Goal: Task Accomplishment & Management: Manage account settings

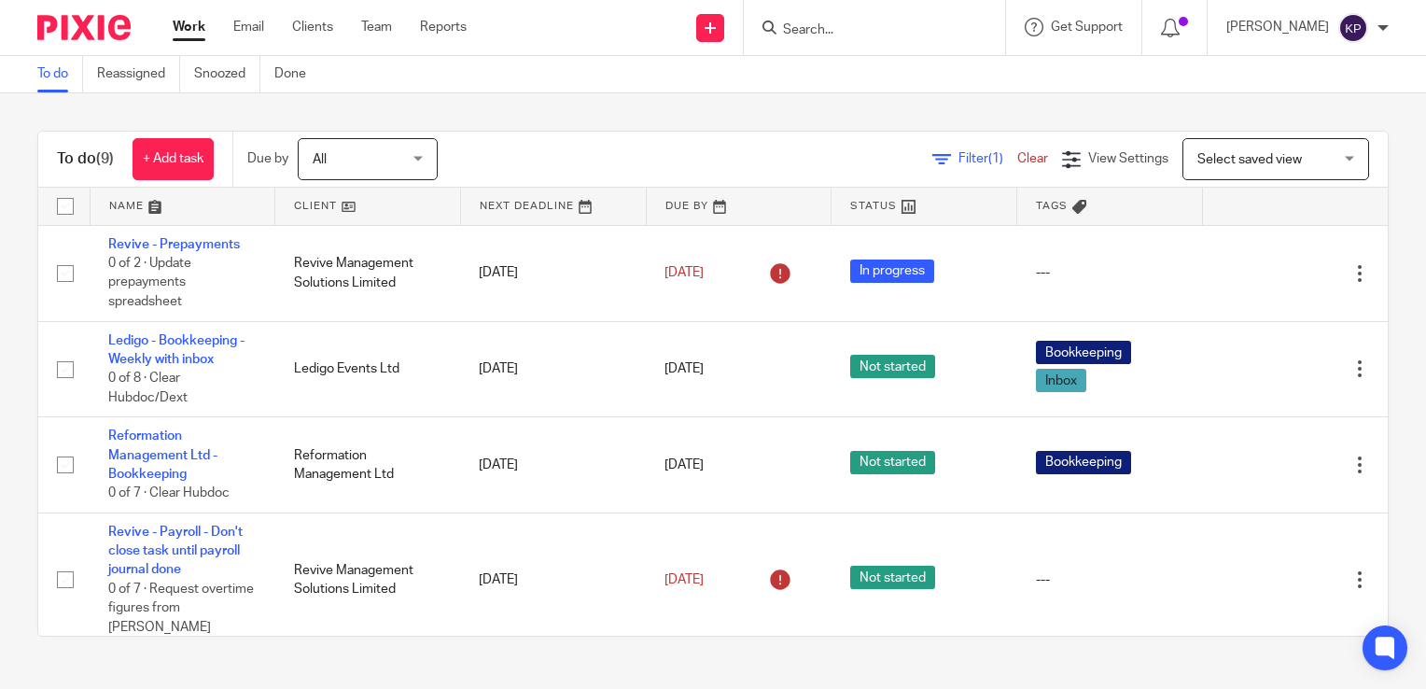
scroll to position [494, 0]
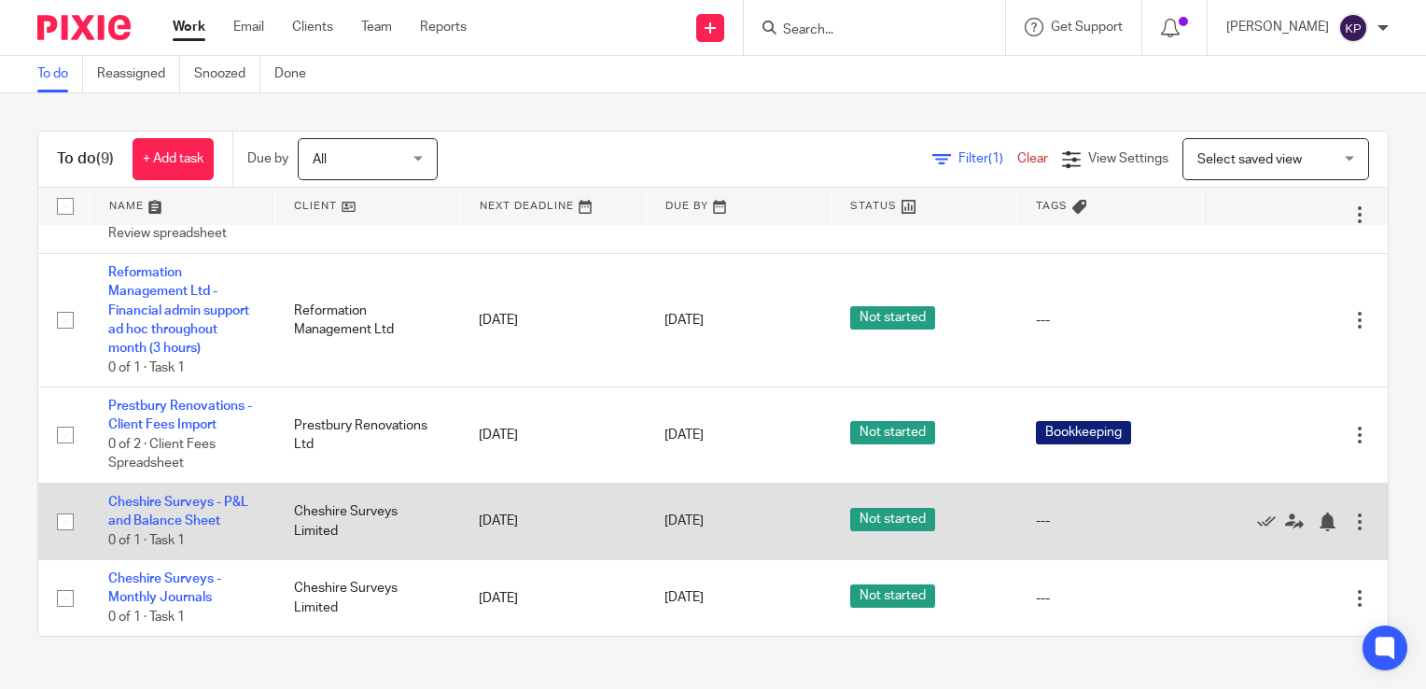
click at [321, 510] on td "Cheshire Surveys Limited" at bounding box center [368, 520] width 186 height 77
click at [205, 487] on td "Cheshire Surveys - P&L and Balance Sheet 0 of 1 · Task 1" at bounding box center [183, 520] width 186 height 77
click at [199, 500] on link "Cheshire Surveys - P&L and Balance Sheet" at bounding box center [178, 512] width 140 height 32
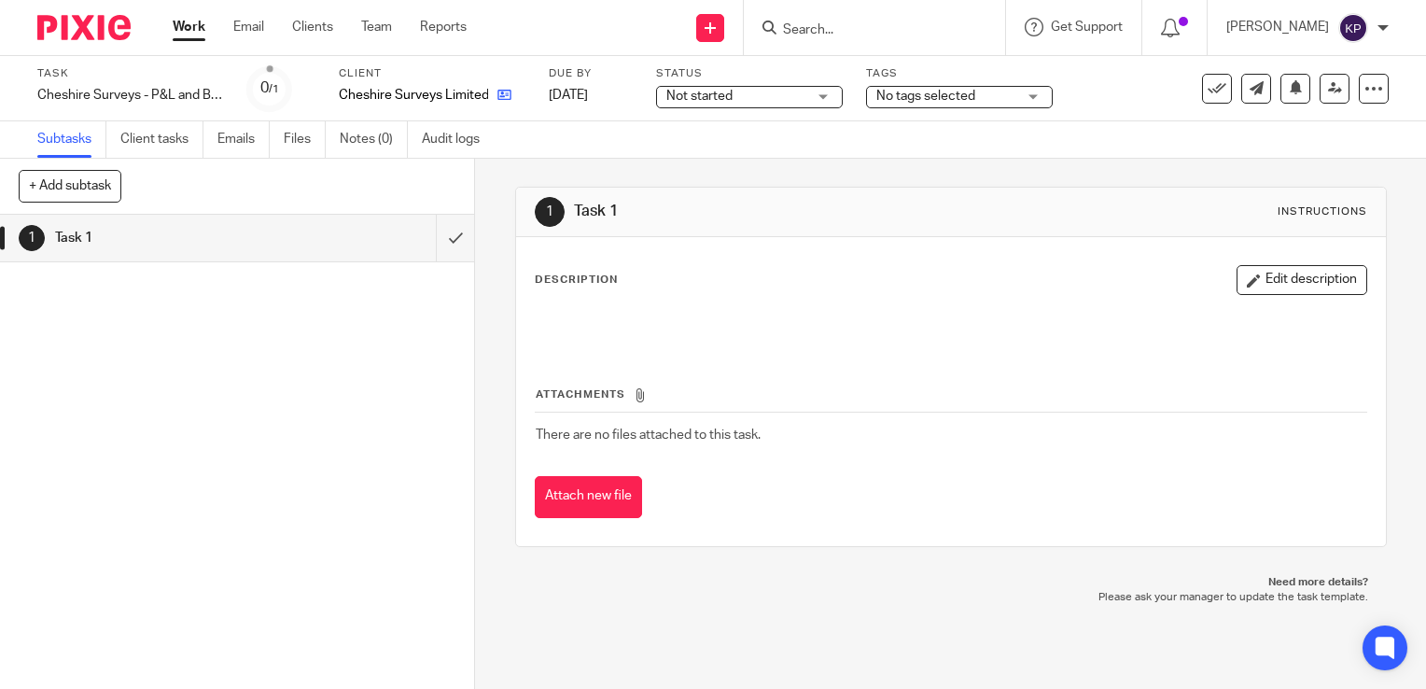
click at [495, 92] on link at bounding box center [499, 95] width 23 height 19
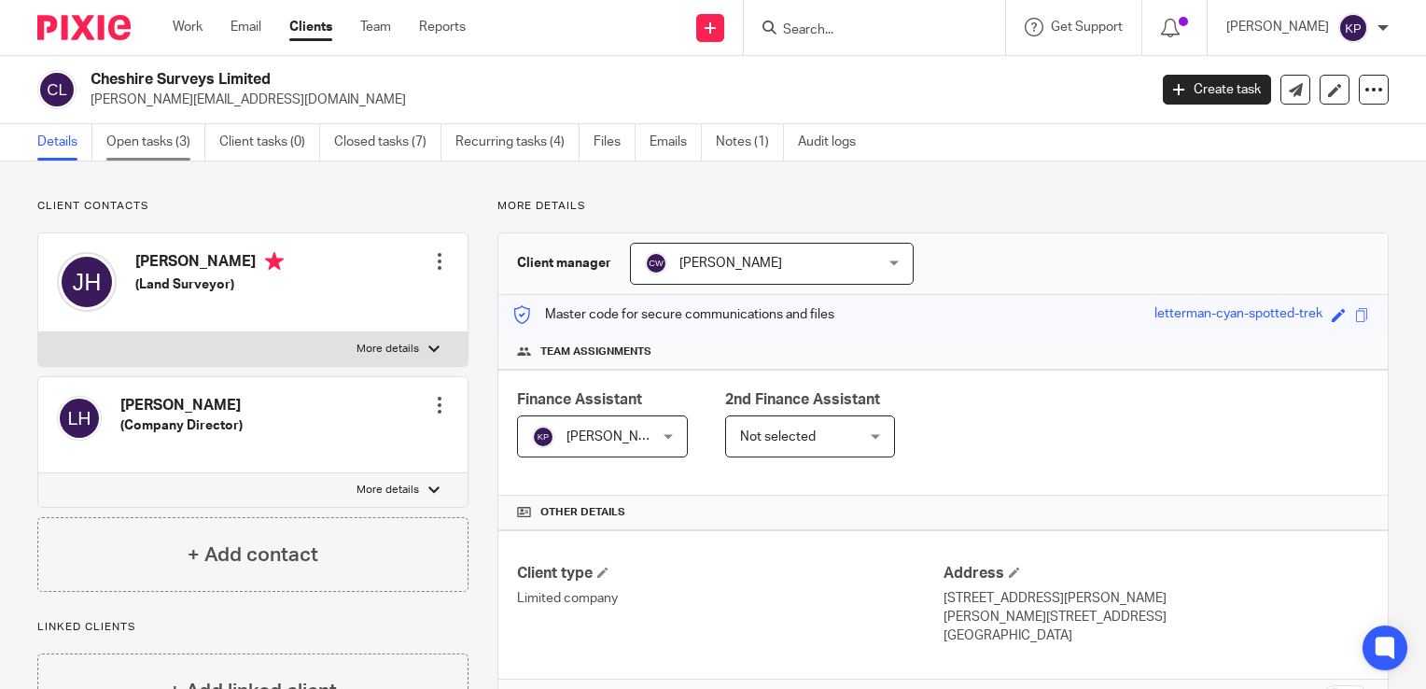
click at [173, 145] on link "Open tasks (3)" at bounding box center [155, 142] width 99 height 36
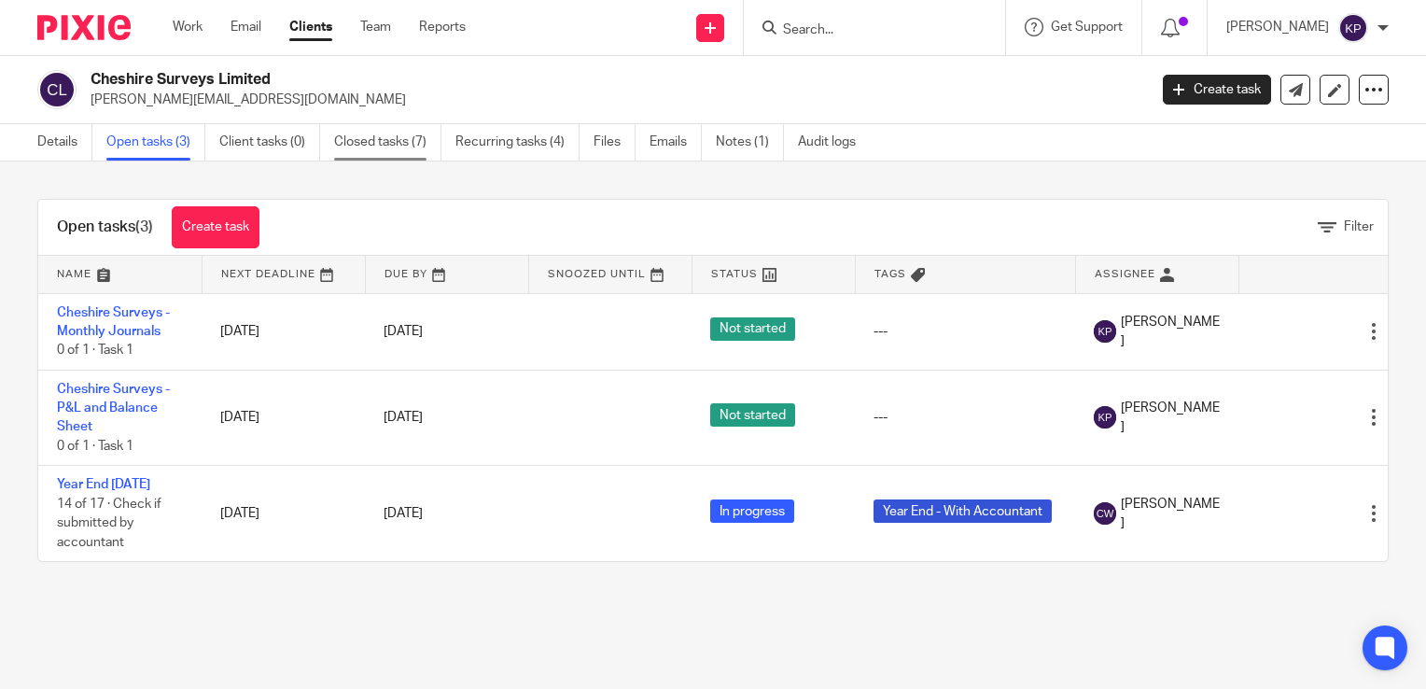
click at [344, 142] on link "Closed tasks (7)" at bounding box center [387, 142] width 107 height 36
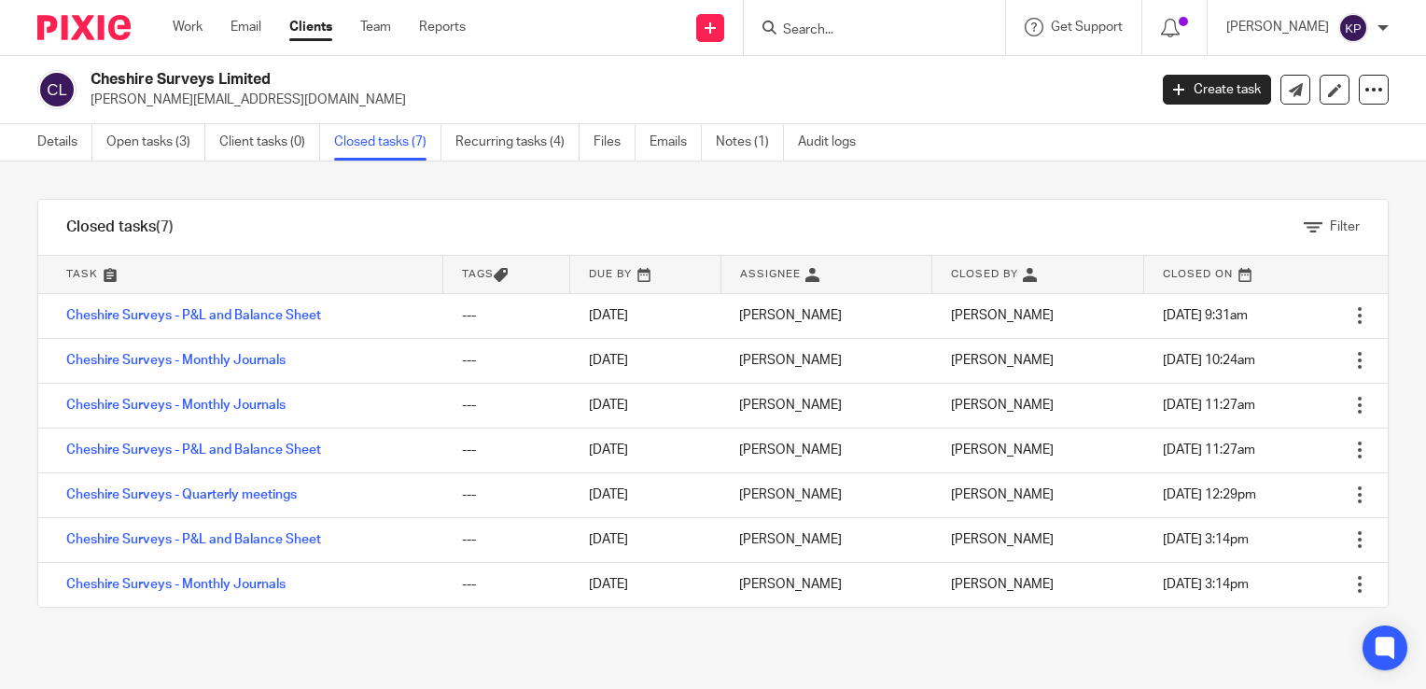
click at [455, 651] on div "Filter tasks Only show tasks matching all of these conditions 1 Task name Is Is…" at bounding box center [713, 424] width 1426 height 527
